Goal: Information Seeking & Learning: Find specific page/section

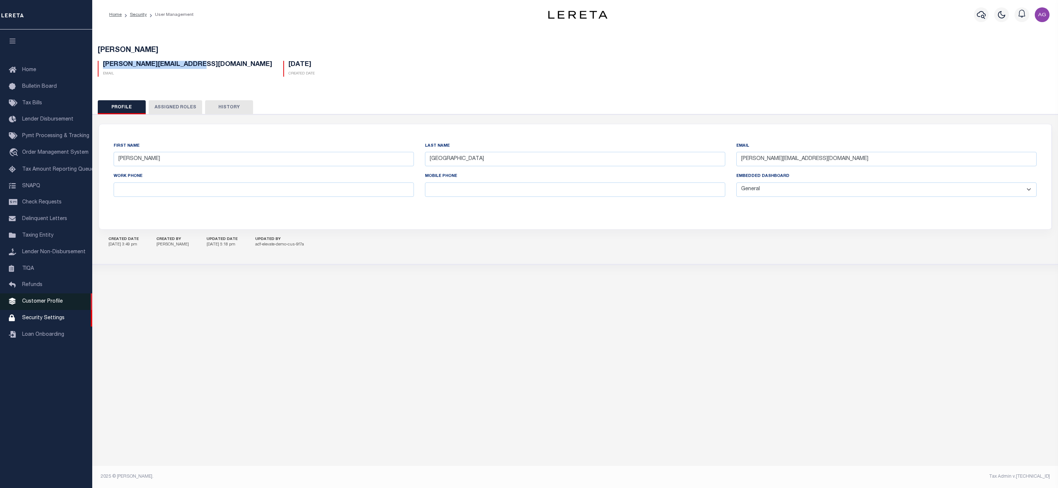
click at [39, 304] on span "Customer Profile" at bounding box center [42, 301] width 41 height 5
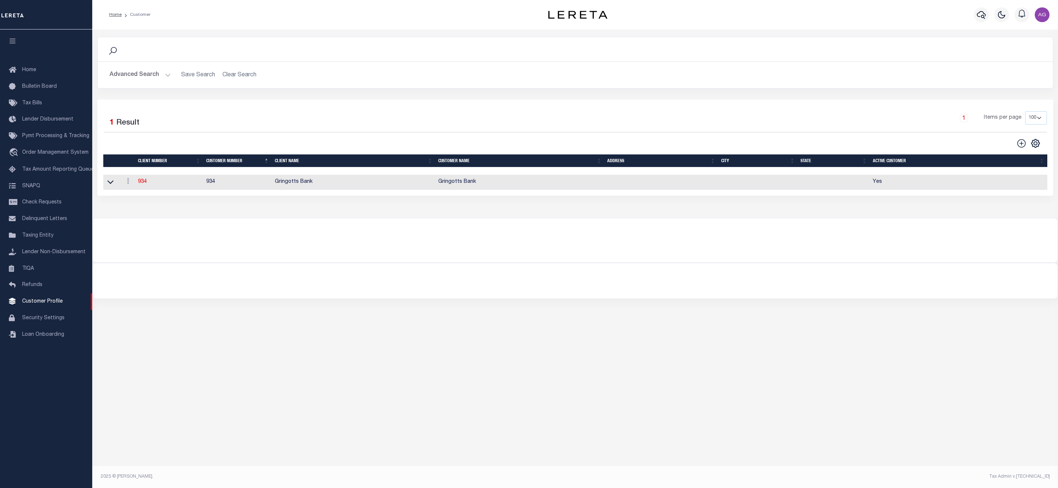
click at [145, 77] on button "Advanced Search" at bounding box center [140, 75] width 61 height 14
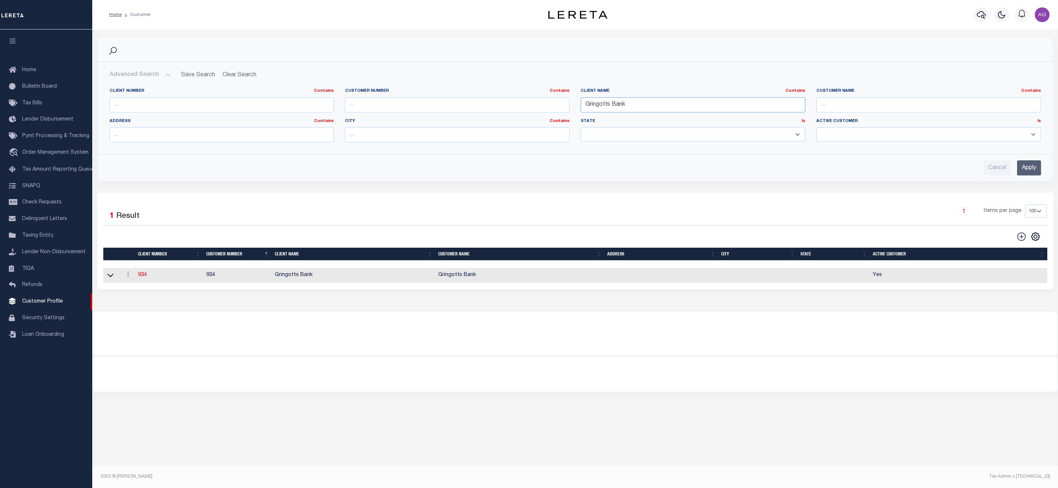
click at [633, 110] on input "Gringotts Bank" at bounding box center [693, 104] width 225 height 15
type input "Lima"
click at [1035, 174] on input "Apply" at bounding box center [1029, 167] width 24 height 15
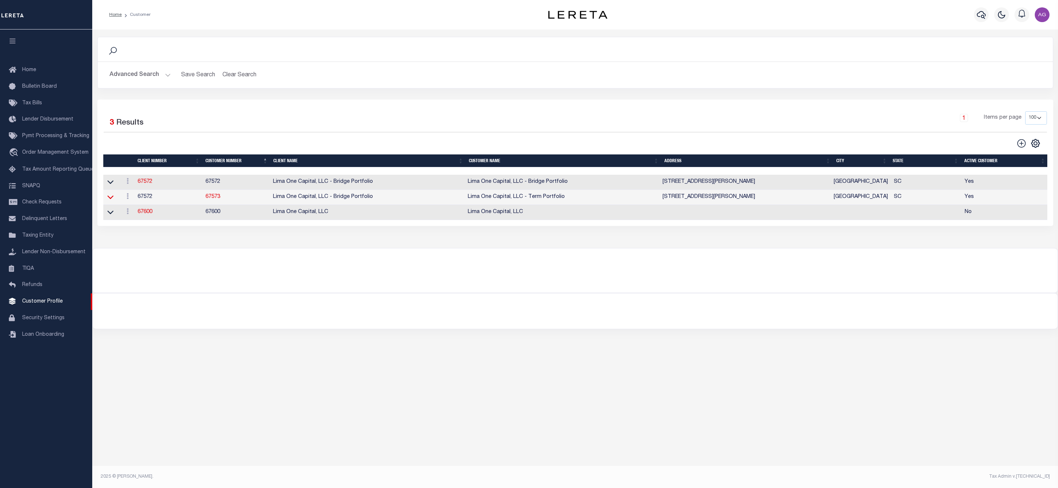
click at [113, 200] on icon at bounding box center [110, 198] width 6 height 4
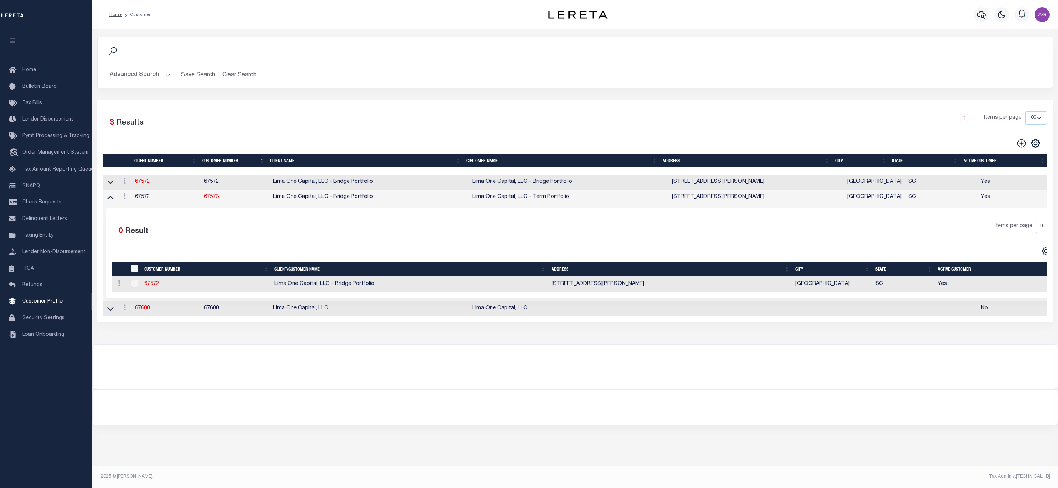
click at [114, 184] on link at bounding box center [110, 181] width 8 height 5
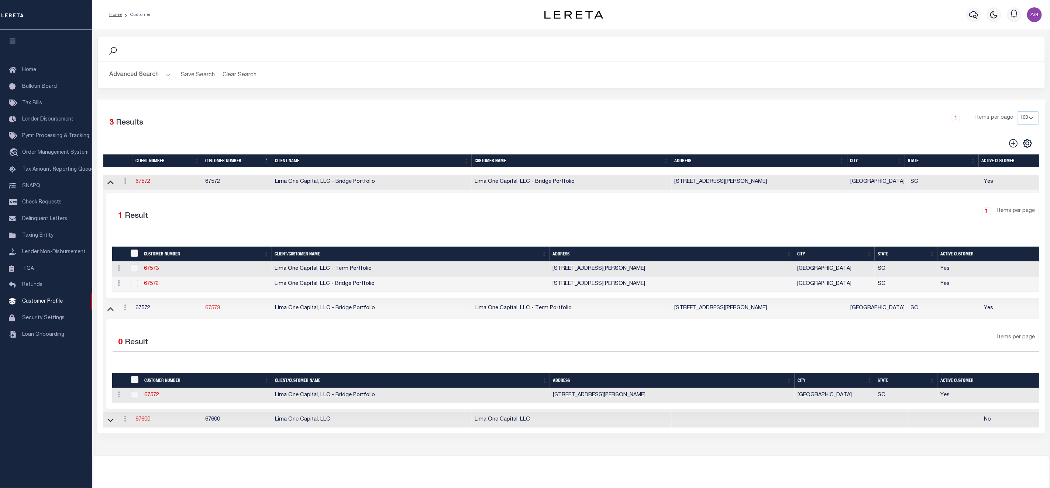
click at [211, 311] on link "67573" at bounding box center [212, 308] width 15 height 5
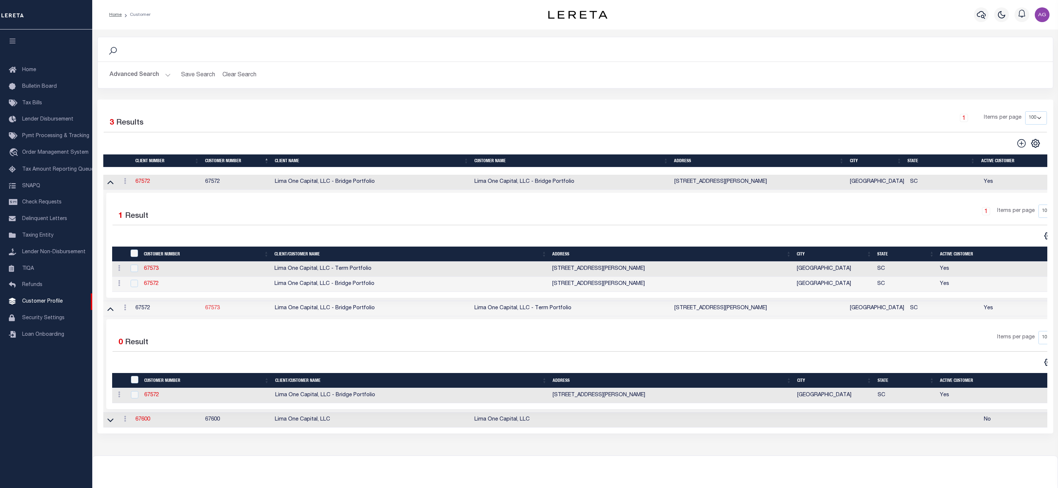
select select "2284"
type input "Lima One Capital, LLC - Bridge Portfolio"
type input "67573"
type input "Lima One Capital, LLC - Term Portfolio"
type input "Dave"
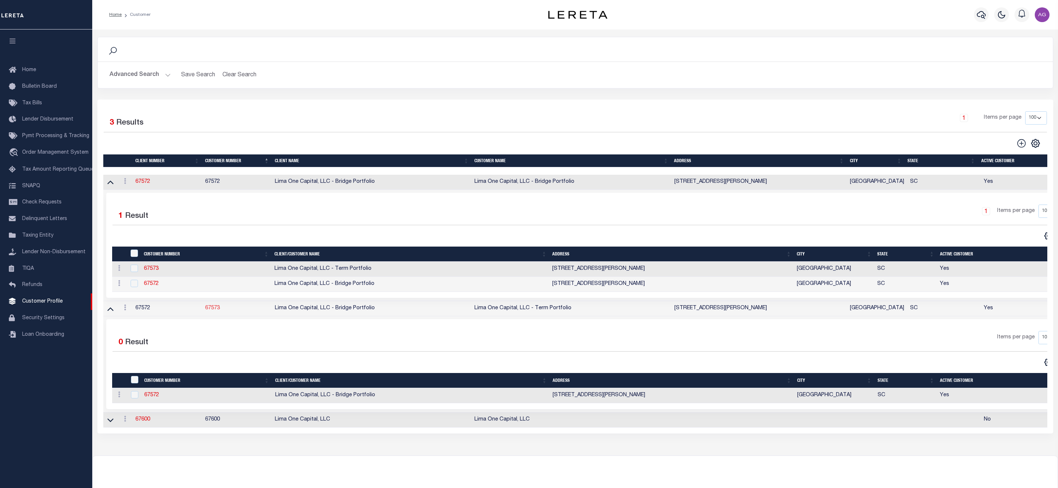
type input "[PERSON_NAME]"
type input "Term Portfolio"
select select "Residential"
type input "Sean Galaise"
type input "Lindy Cloyd"
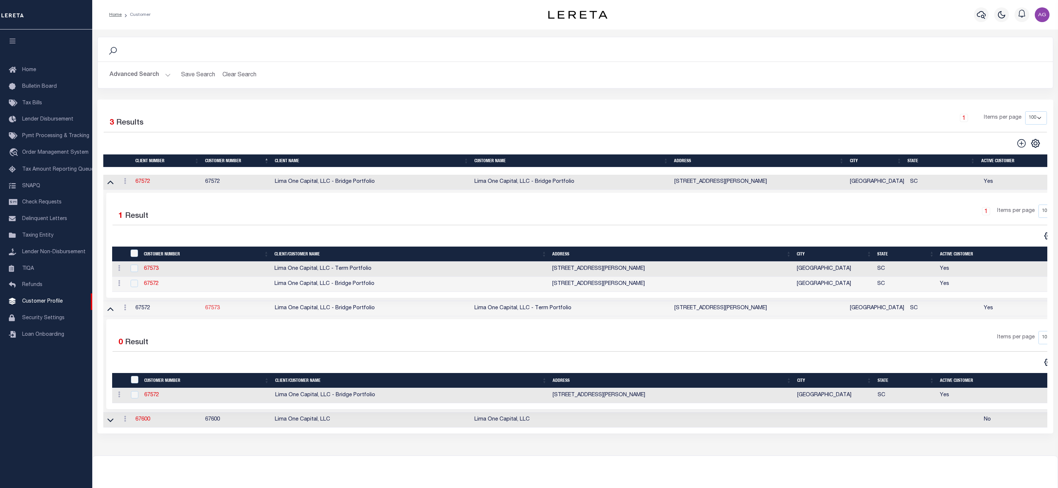
select select "Tier 3"
select select "OTH"
checkbox input "true"
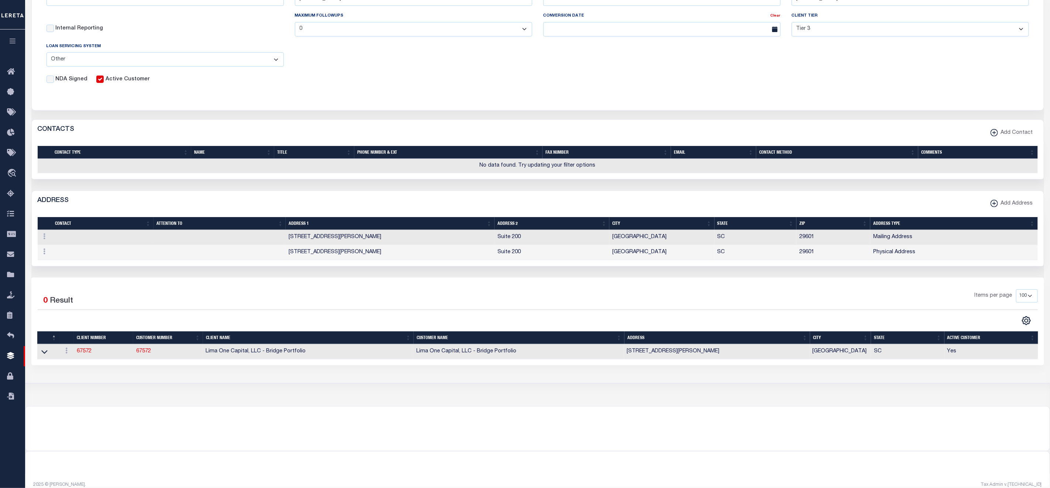
scroll to position [239, 0]
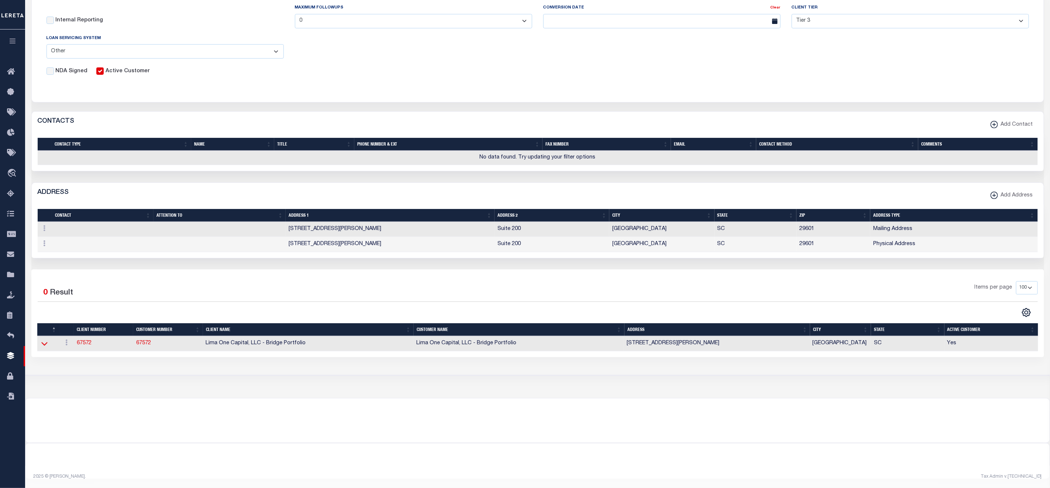
click at [43, 345] on icon at bounding box center [44, 344] width 6 height 8
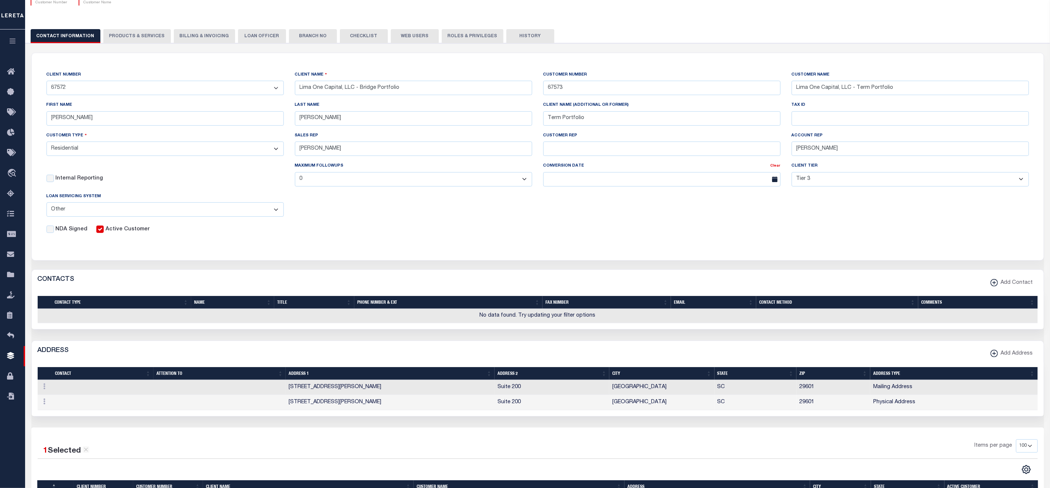
scroll to position [16, 0]
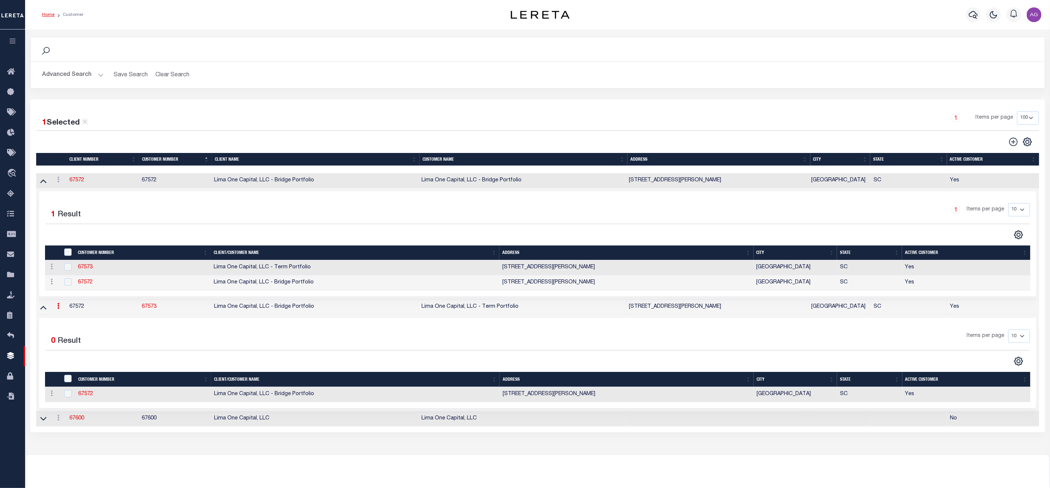
click at [79, 77] on button "Advanced Search" at bounding box center [72, 75] width 61 height 14
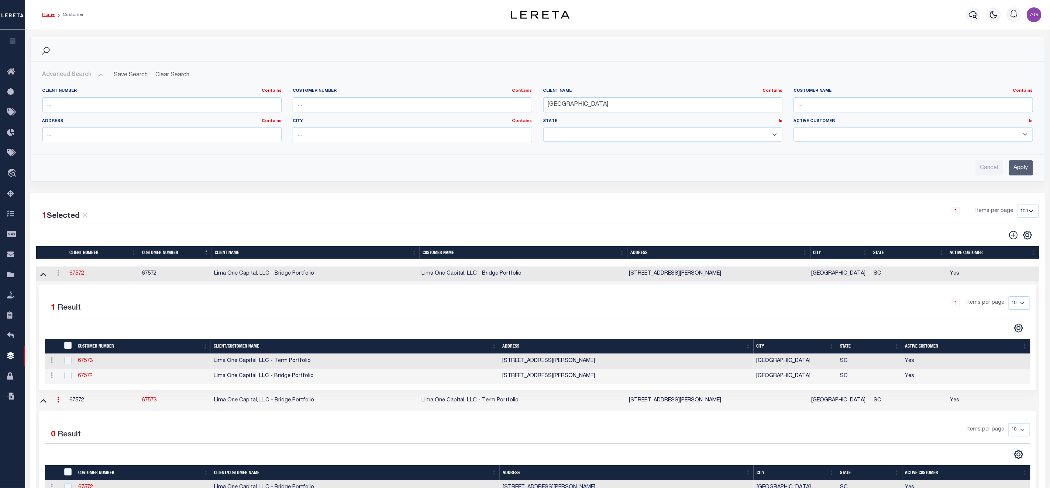
click at [1032, 170] on input "Apply" at bounding box center [1021, 167] width 24 height 15
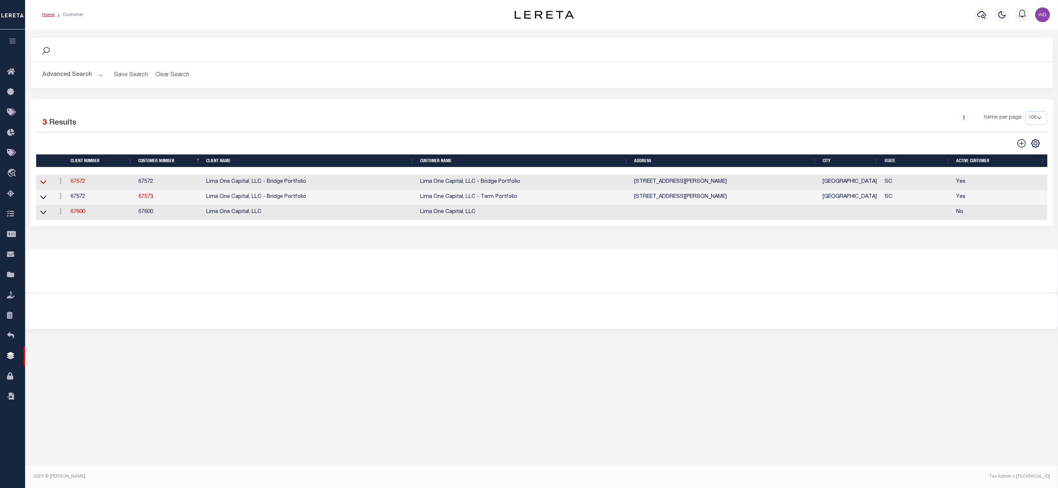
click at [44, 184] on icon at bounding box center [43, 182] width 6 height 8
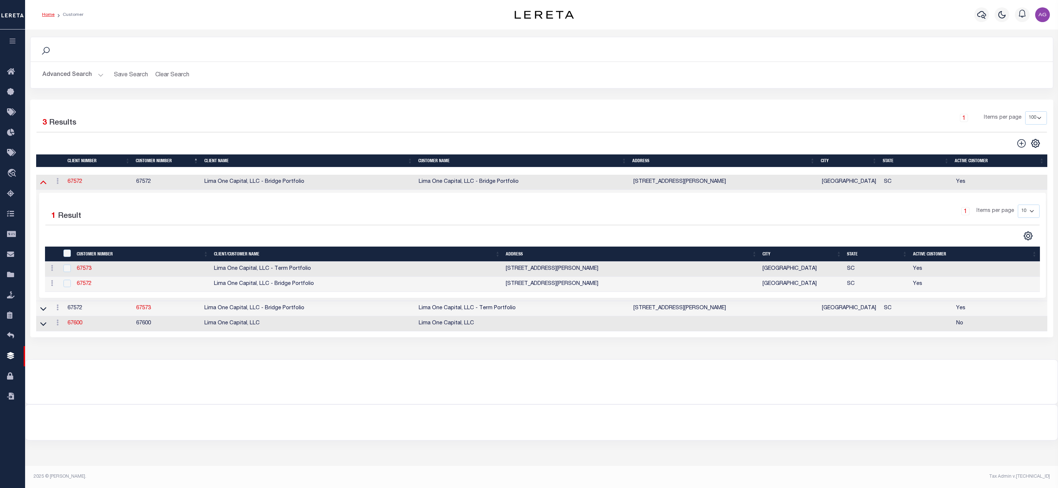
click at [41, 186] on icon at bounding box center [43, 182] width 6 height 8
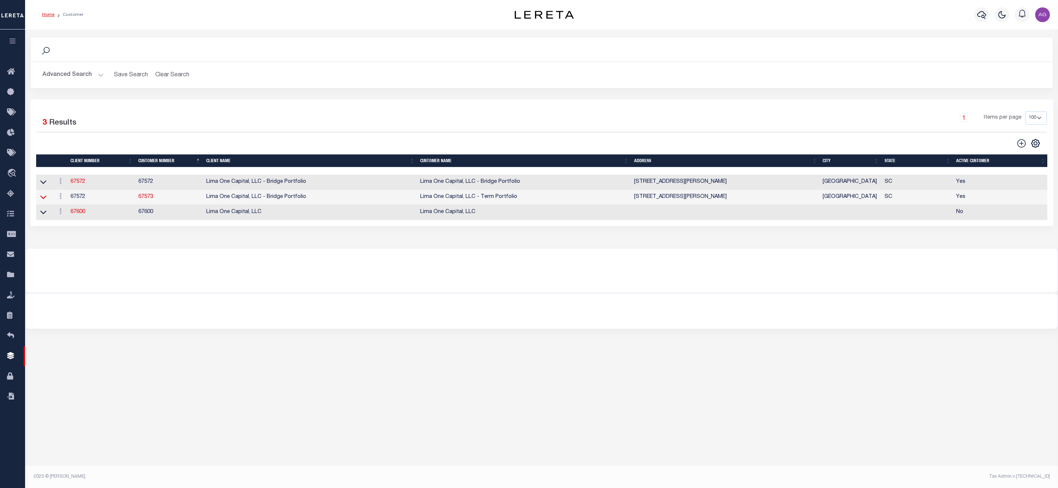
click at [44, 201] on icon at bounding box center [43, 197] width 6 height 8
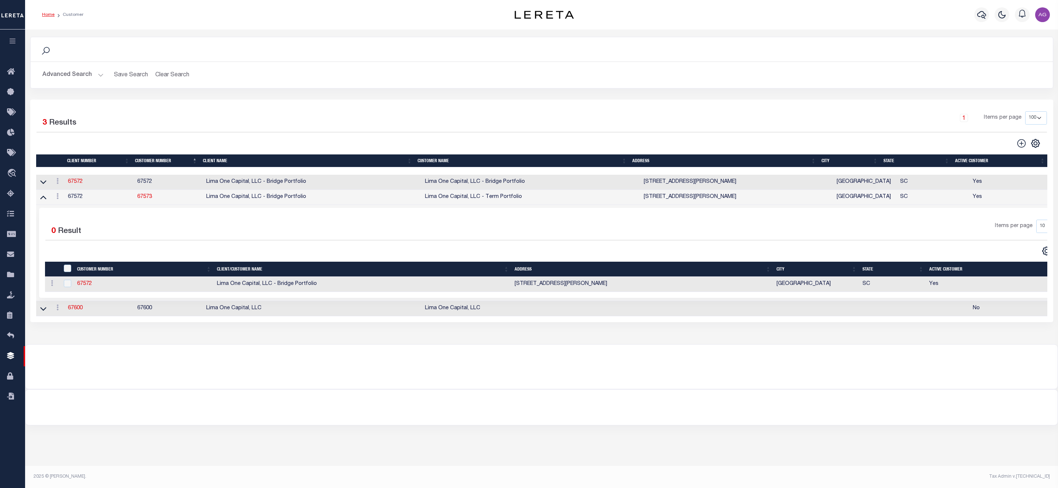
click at [44, 201] on icon at bounding box center [43, 197] width 6 height 8
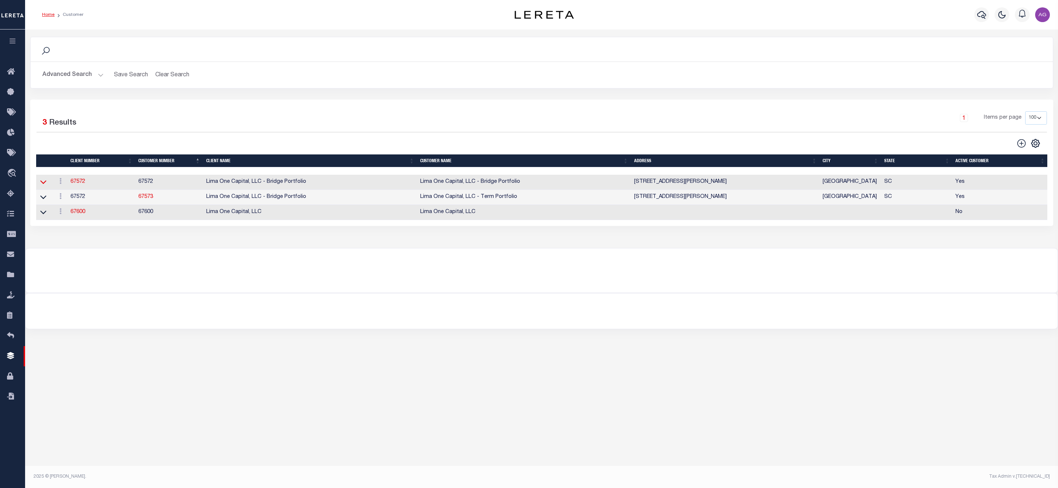
click at [44, 186] on icon at bounding box center [43, 182] width 6 height 8
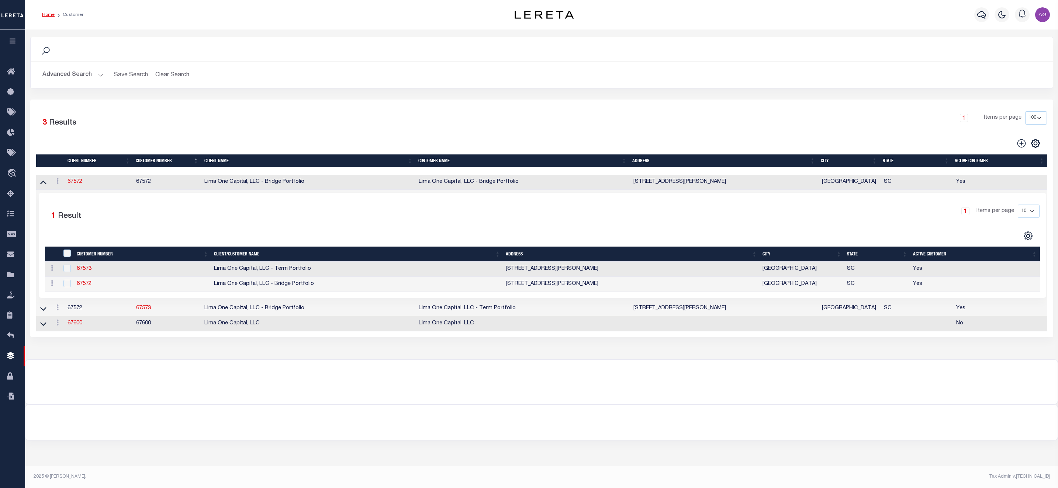
click at [44, 186] on icon at bounding box center [43, 182] width 6 height 8
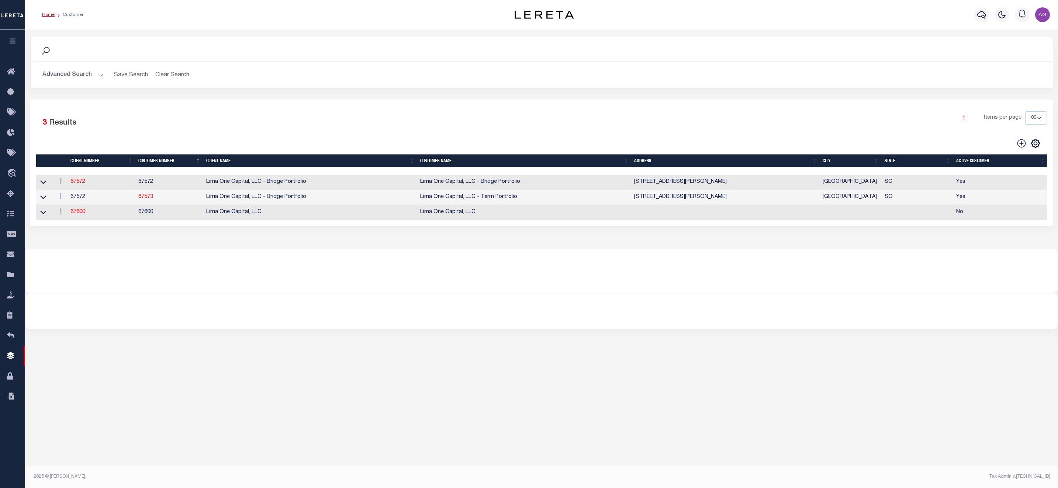
click at [766, 329] on div at bounding box center [541, 311] width 1032 height 35
click at [48, 186] on td at bounding box center [45, 182] width 18 height 15
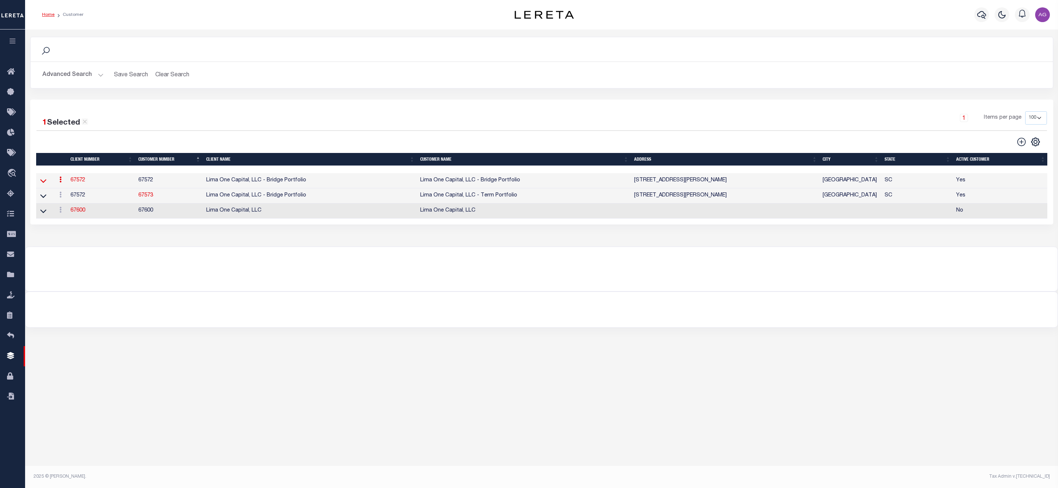
click at [42, 185] on icon at bounding box center [43, 181] width 6 height 8
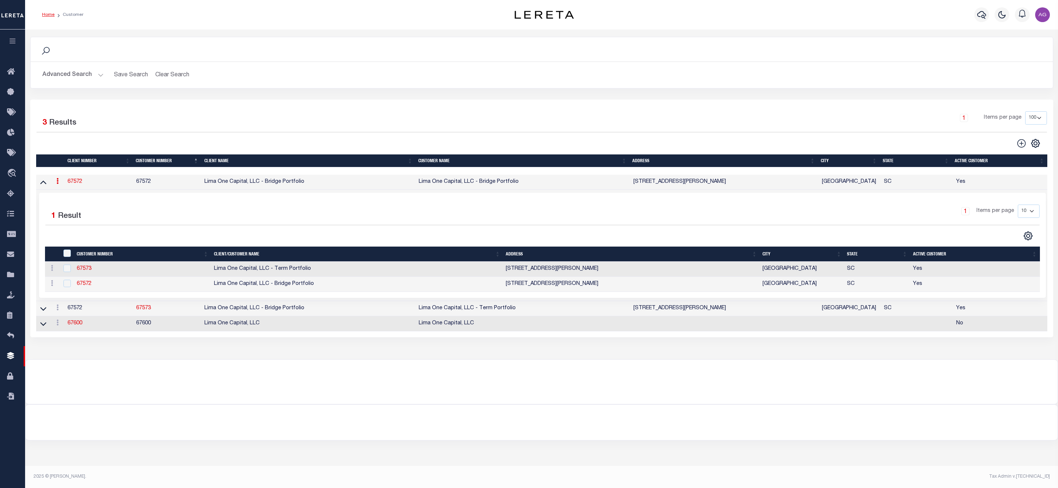
click at [42, 184] on icon at bounding box center [43, 183] width 6 height 4
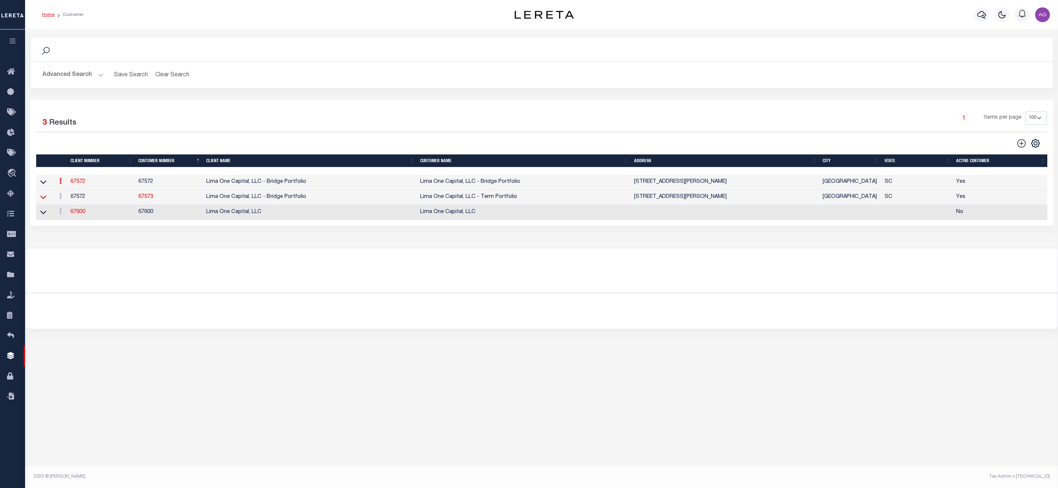
click at [45, 200] on icon at bounding box center [43, 198] width 6 height 4
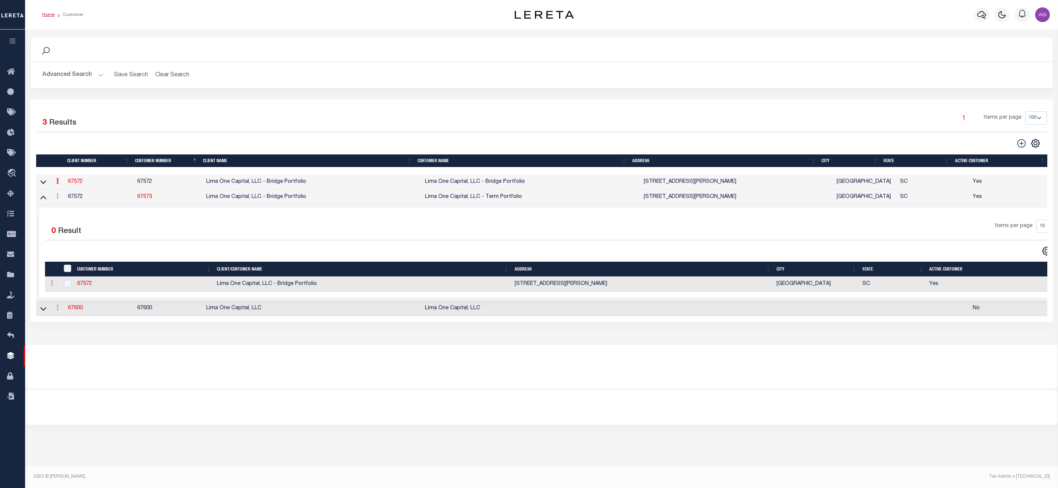
click at [45, 201] on icon at bounding box center [43, 197] width 6 height 8
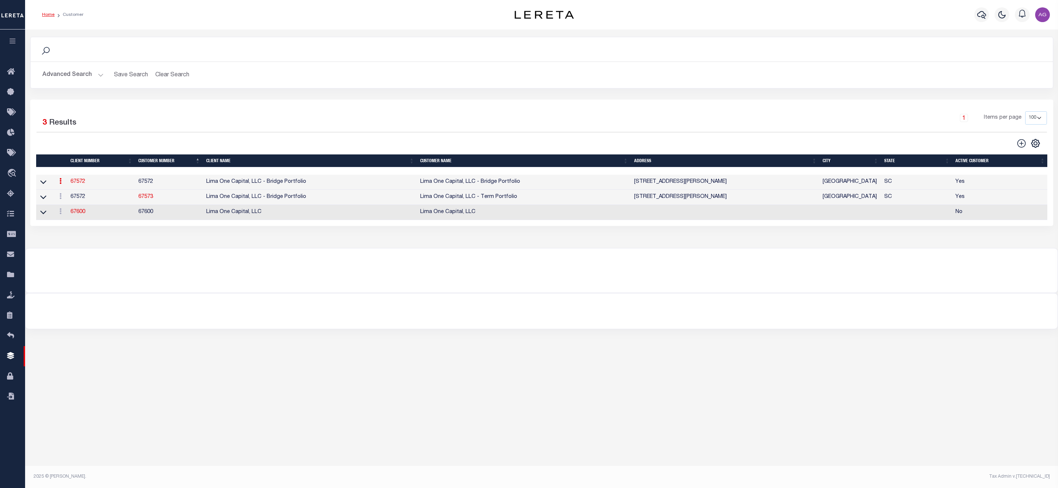
click at [39, 184] on link at bounding box center [43, 181] width 8 height 5
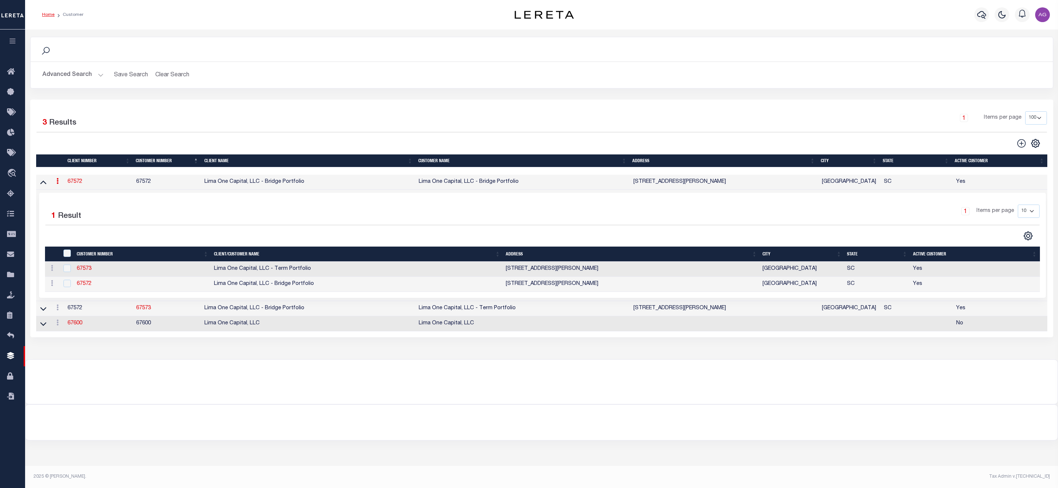
click at [39, 184] on link at bounding box center [43, 181] width 8 height 5
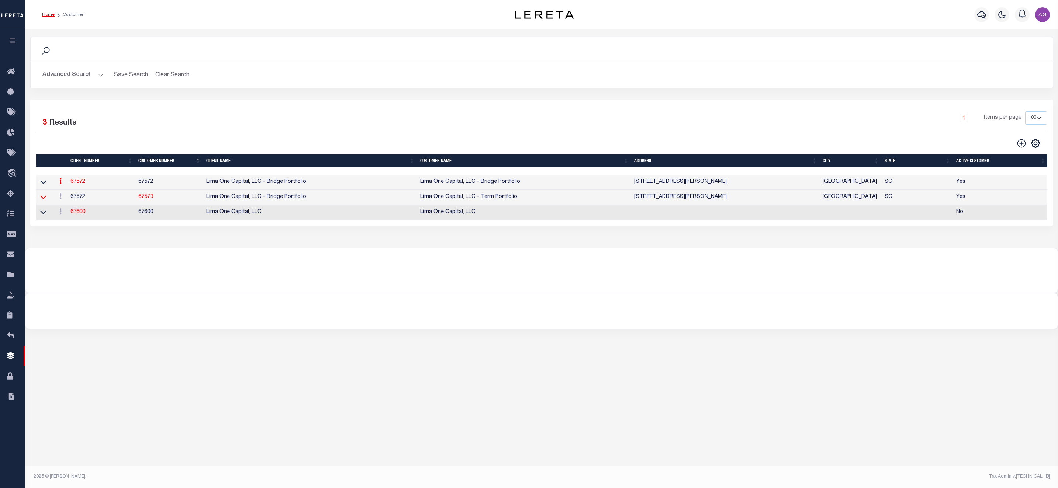
click at [44, 200] on icon at bounding box center [43, 197] width 6 height 8
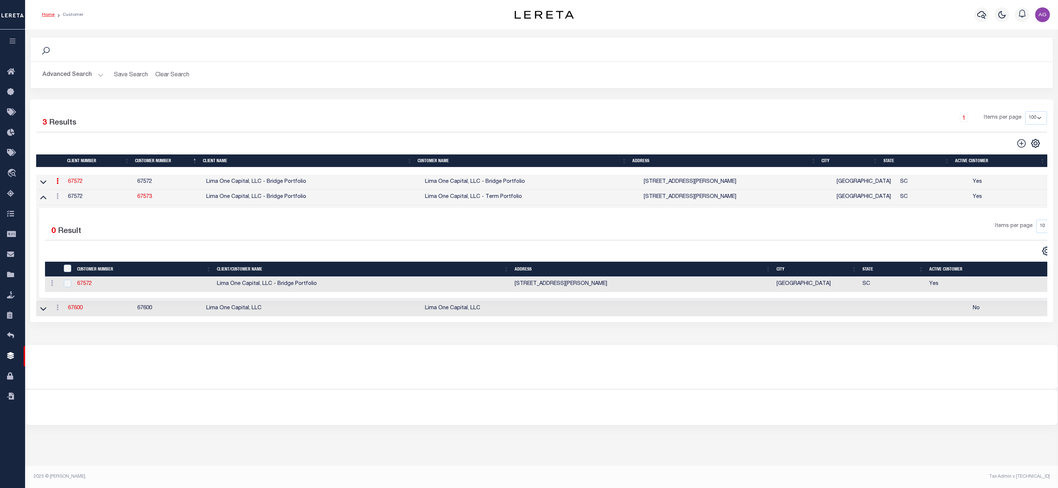
click at [44, 200] on icon at bounding box center [43, 197] width 6 height 8
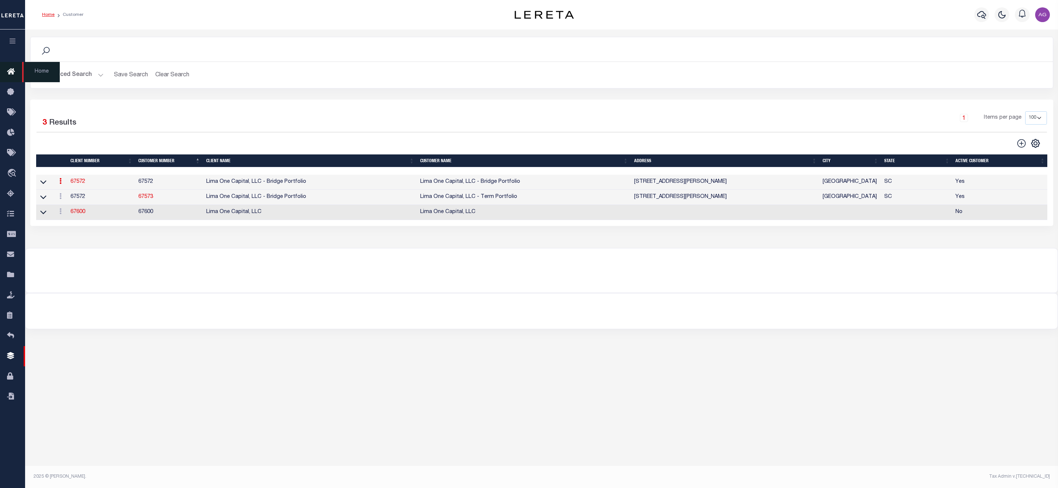
click at [8, 69] on icon at bounding box center [13, 72] width 12 height 9
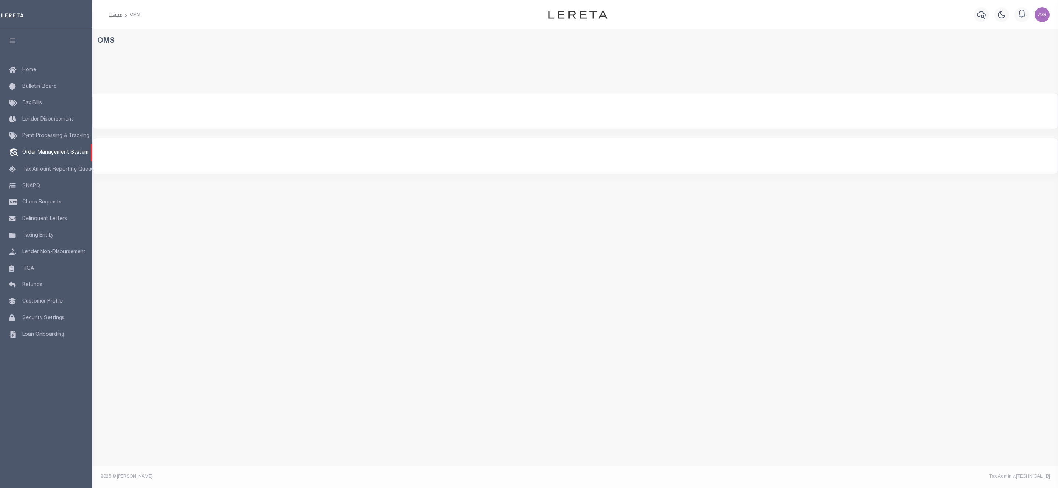
select select
select select "200"
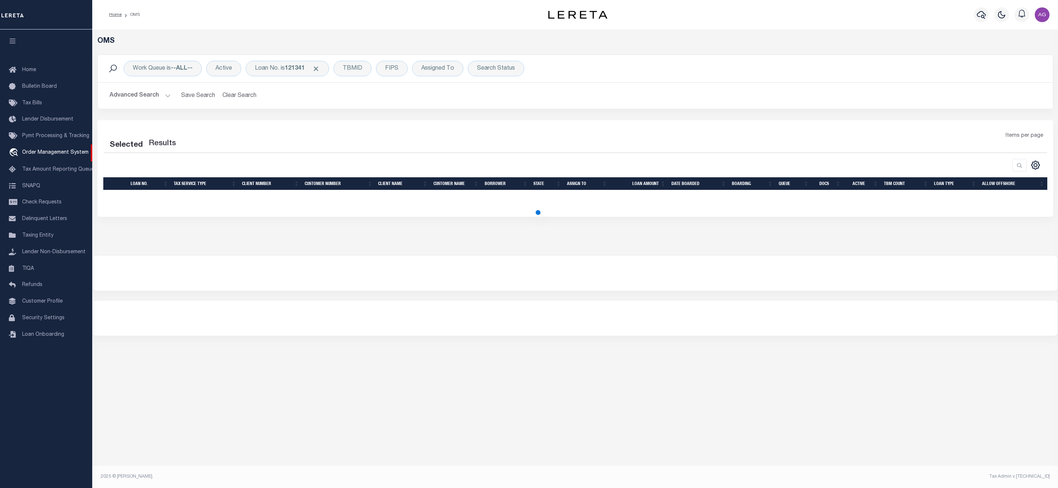
select select "200"
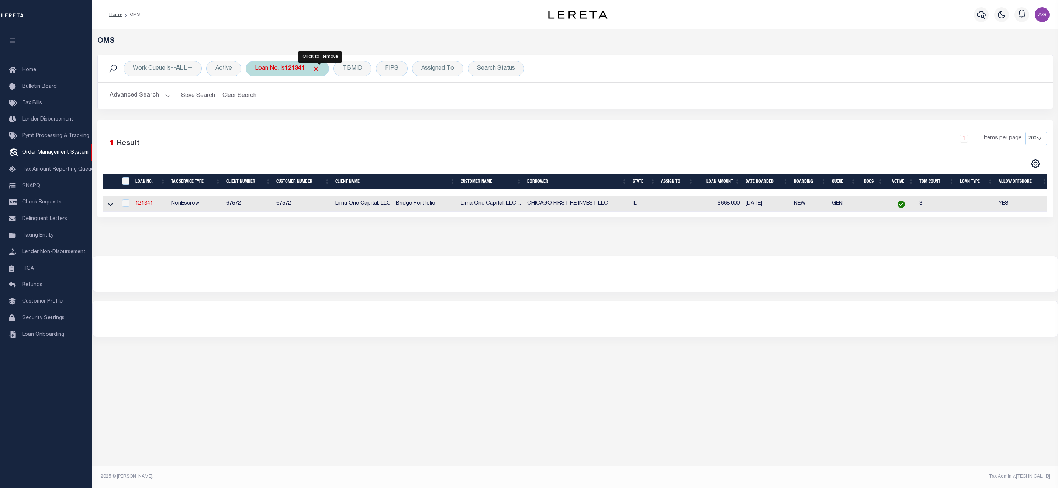
click at [318, 69] on span "Click to Remove" at bounding box center [316, 69] width 8 height 8
click at [145, 94] on button "Advanced Search" at bounding box center [140, 96] width 61 height 14
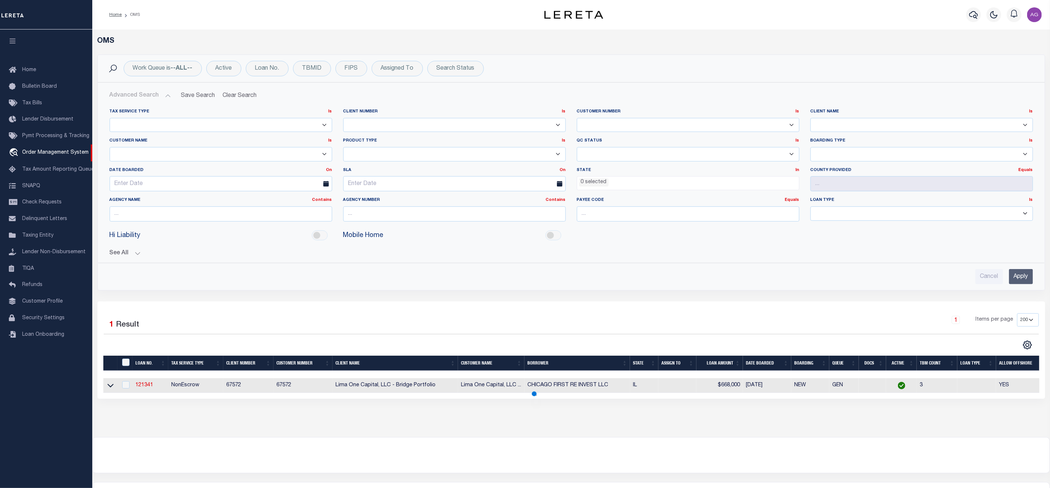
click at [833, 130] on select "78796 AB ABL Accumatch - Refunds AF AFCU ALB ALL ANB APCU Atlantic Capital Bank…" at bounding box center [921, 125] width 222 height 14
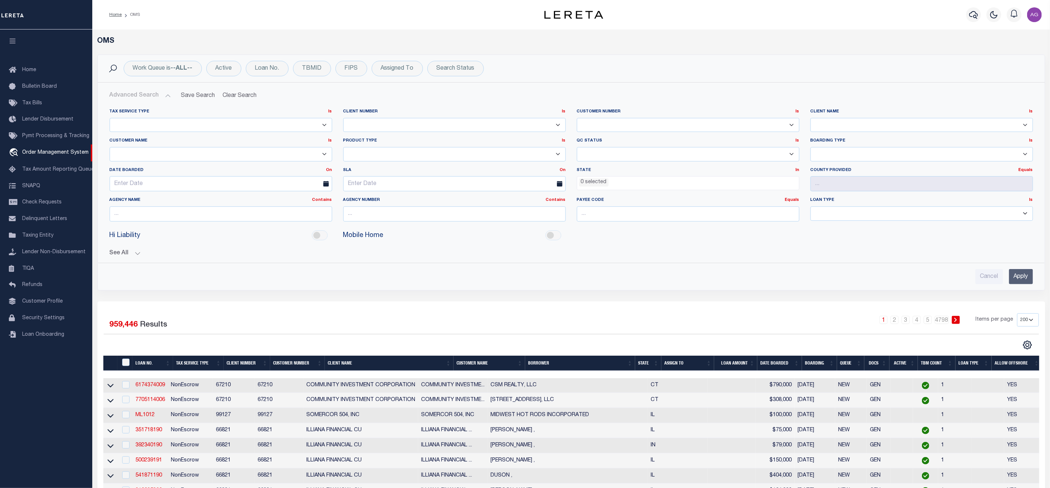
click at [810, 118] on select "78796 AB ABL Accumatch - Refunds AF AFCU ALB ALL ANB APCU Atlantic Capital Bank…" at bounding box center [921, 125] width 222 height 14
click at [1025, 271] on input "Apply" at bounding box center [1021, 276] width 24 height 15
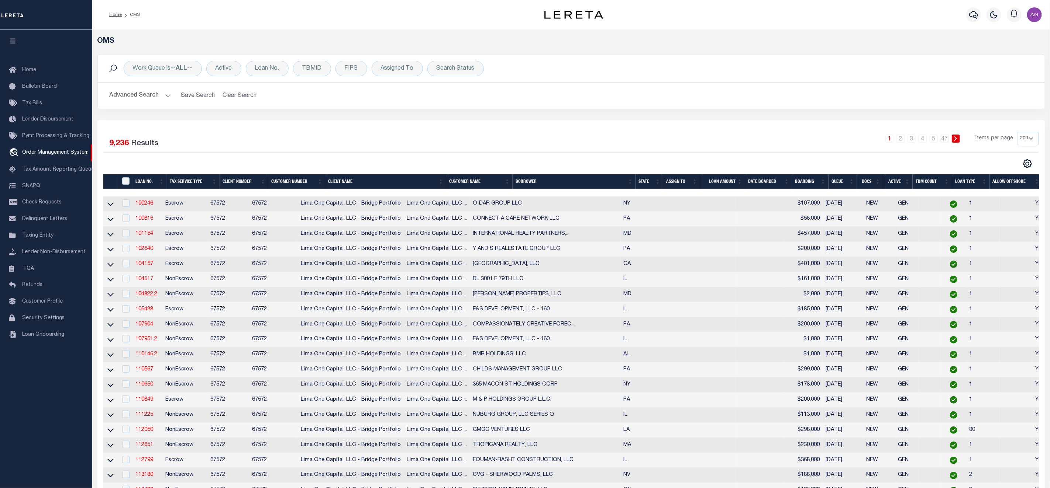
click at [149, 95] on button "Advanced Search" at bounding box center [140, 96] width 61 height 14
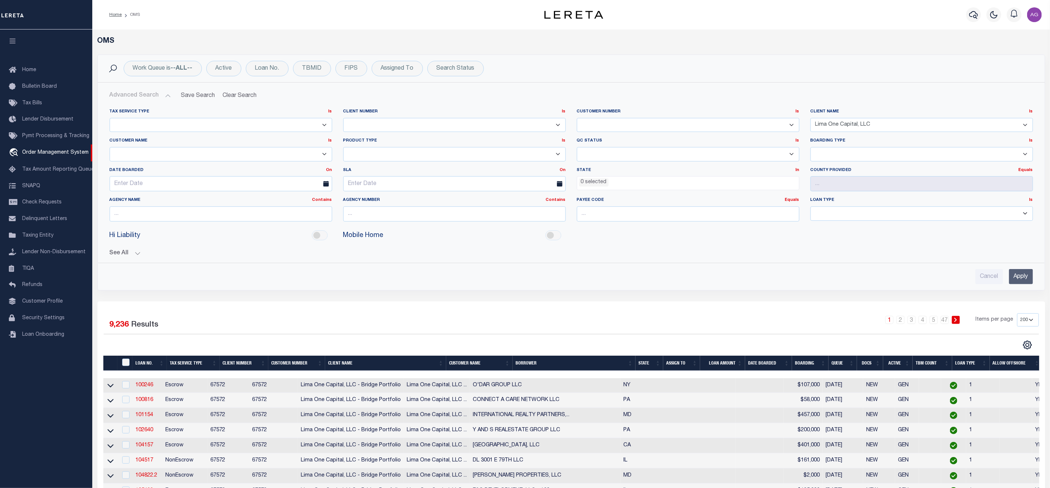
click at [883, 123] on select "78796 AB ABL Accumatch - Refunds AF AFCU ALB ALL ANB APCU Atlantic Capital Bank…" at bounding box center [921, 125] width 222 height 14
select select "Lima One Capital, LLC - Bridge Portfolio"
click at [810, 118] on select "78796 AB ABL Accumatch - Refunds AF AFCU ALB ALL ANB APCU Atlantic Capital Bank…" at bounding box center [921, 125] width 222 height 14
click at [1013, 280] on input "Apply" at bounding box center [1021, 276] width 24 height 15
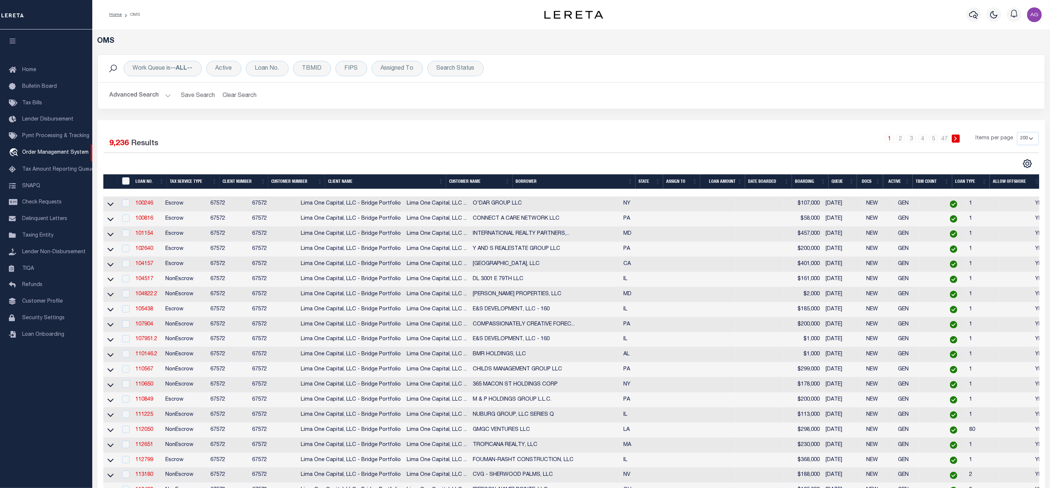
click at [382, 181] on th "Client Name" at bounding box center [385, 182] width 121 height 15
click at [283, 184] on th "Customer Number" at bounding box center [296, 182] width 57 height 15
click at [290, 186] on th "Customer Number" at bounding box center [296, 182] width 57 height 15
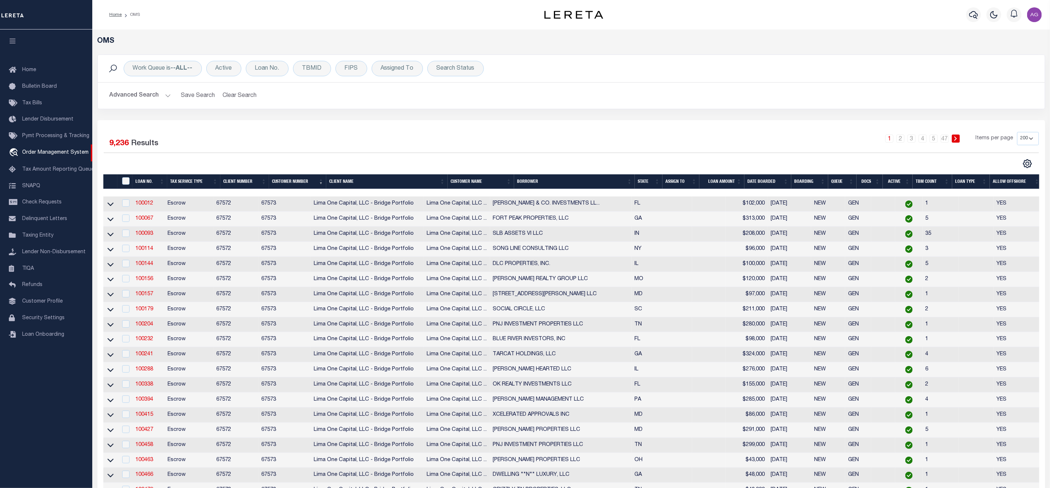
click at [374, 179] on th "Client Name" at bounding box center [386, 182] width 121 height 15
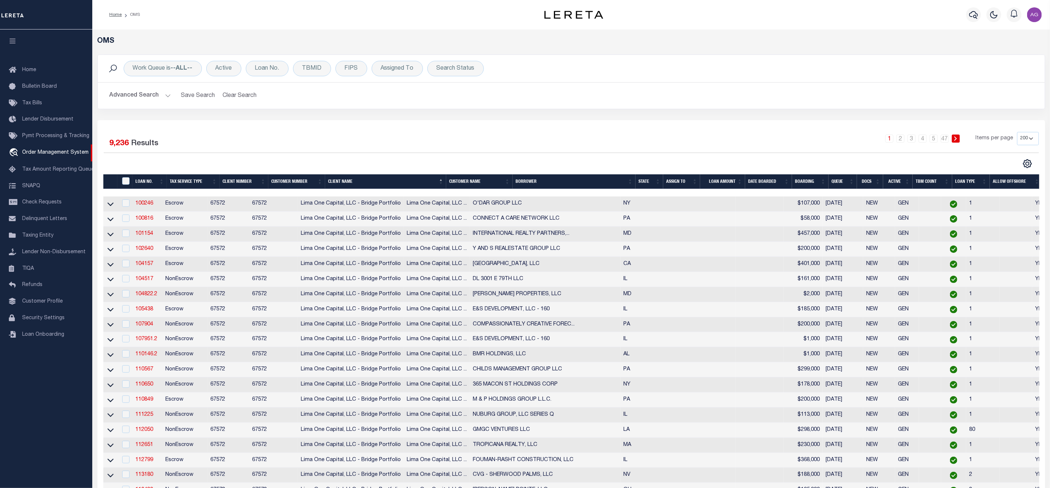
drag, startPoint x: 449, startPoint y: 184, endPoint x: 418, endPoint y: 184, distance: 30.3
click at [418, 184] on tr "LOAN NO. Tax Service Type Client Number Customer Number Client Name Customer Na…" at bounding box center [572, 182] width 939 height 15
click at [472, 182] on th "Customer Name" at bounding box center [479, 182] width 66 height 15
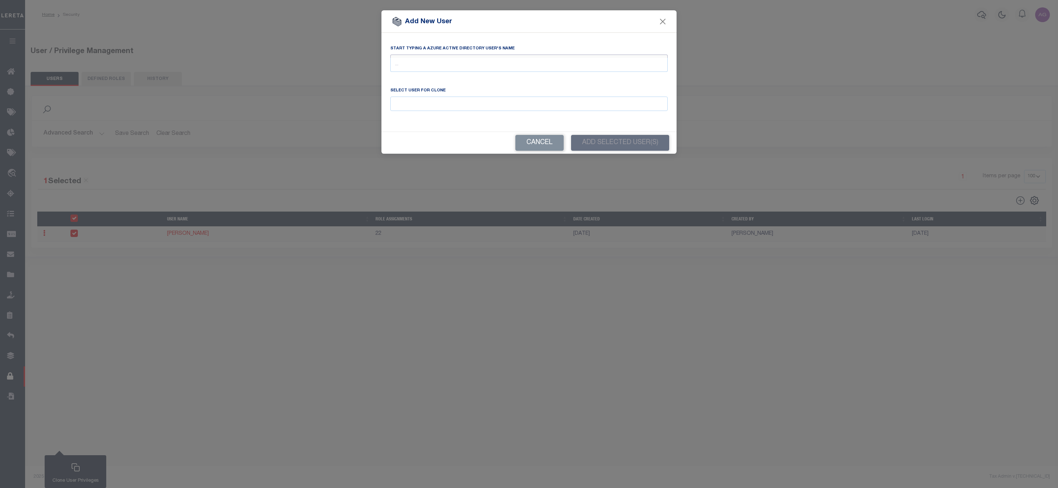
select select "100"
click at [665, 24] on button "Close" at bounding box center [663, 22] width 10 height 10
